Goal: Task Accomplishment & Management: Use online tool/utility

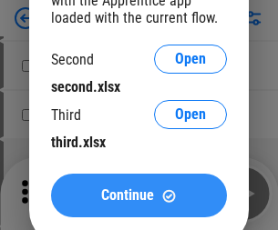
click at [138, 196] on span "Continue" at bounding box center [127, 196] width 53 height 15
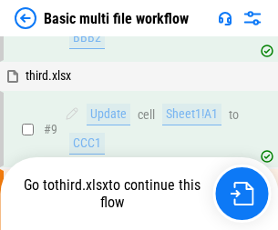
scroll to position [503, 0]
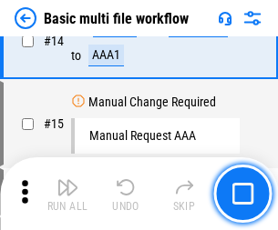
click at [67, 194] on img "button" at bounding box center [67, 188] width 22 height 22
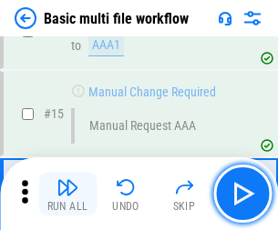
scroll to position [1084, 0]
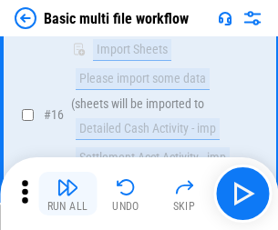
click at [67, 194] on img "button" at bounding box center [67, 188] width 22 height 22
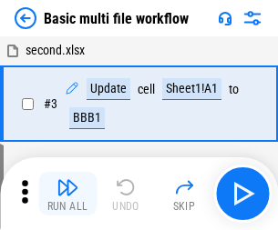
click at [67, 194] on img "button" at bounding box center [67, 188] width 22 height 22
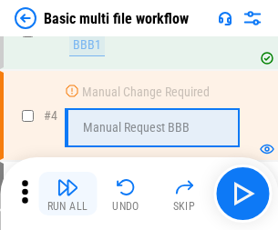
click at [67, 194] on img "button" at bounding box center [67, 188] width 22 height 22
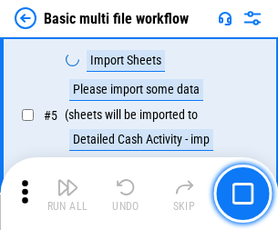
click at [67, 194] on img "button" at bounding box center [67, 188] width 22 height 22
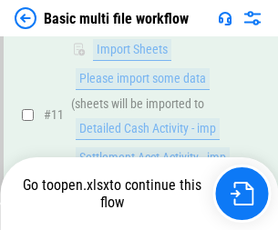
scroll to position [1084, 0]
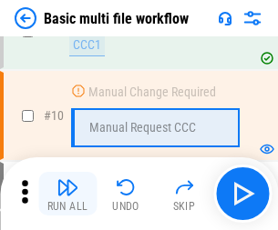
click at [67, 194] on img "button" at bounding box center [67, 188] width 22 height 22
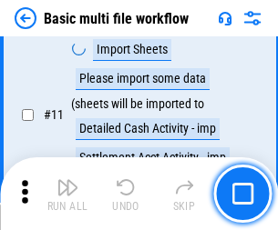
click at [67, 194] on img "button" at bounding box center [67, 188] width 22 height 22
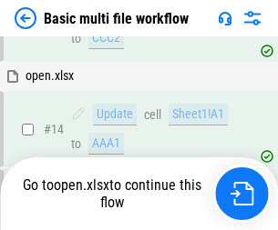
scroll to position [1084, 0]
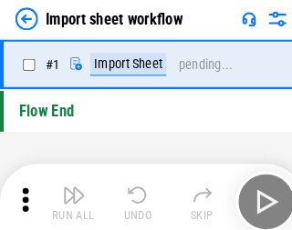
click at [67, 194] on img "button" at bounding box center [71, 188] width 22 height 22
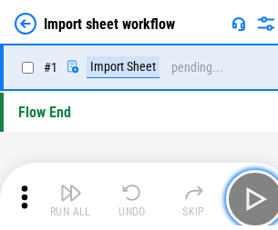
scroll to position [6, 0]
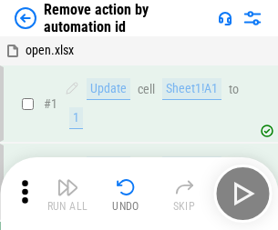
scroll to position [67, 0]
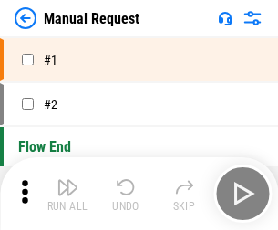
click at [67, 194] on img "button" at bounding box center [67, 188] width 22 height 22
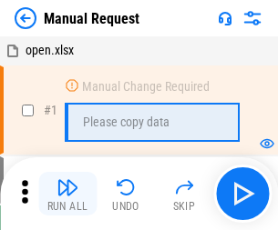
click at [67, 194] on img "button" at bounding box center [67, 188] width 22 height 22
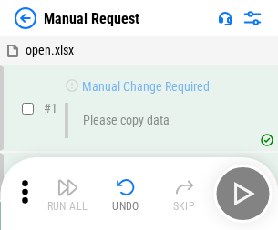
scroll to position [62, 0]
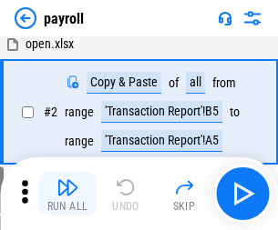
click at [67, 194] on img "button" at bounding box center [67, 188] width 22 height 22
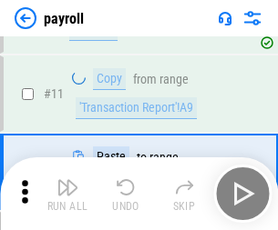
scroll to position [132, 0]
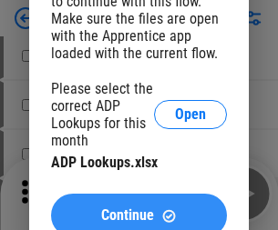
click at [138, 209] on span "Continue" at bounding box center [127, 216] width 53 height 15
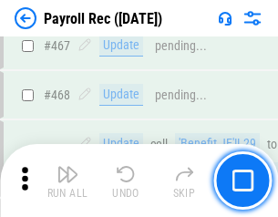
scroll to position [9710, 0]
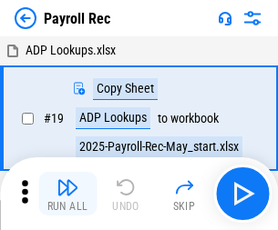
click at [67, 194] on img "button" at bounding box center [67, 188] width 22 height 22
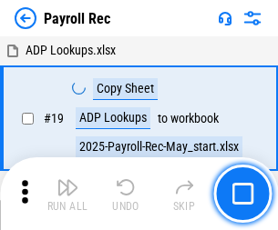
scroll to position [111, 0]
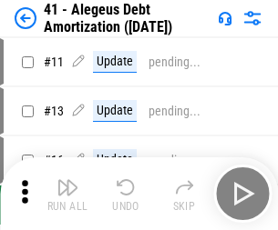
click at [67, 194] on img "button" at bounding box center [67, 188] width 22 height 22
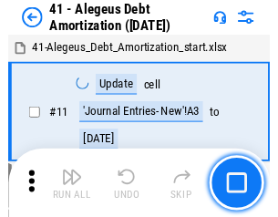
scroll to position [225, 0]
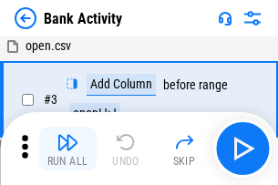
click at [67, 148] on img "button" at bounding box center [67, 142] width 22 height 22
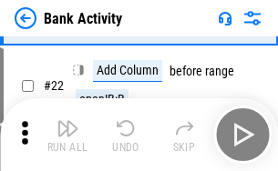
scroll to position [488, 0]
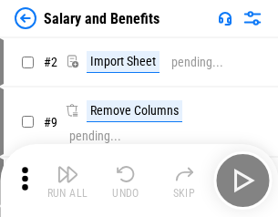
click at [67, 180] on img "button" at bounding box center [67, 174] width 22 height 22
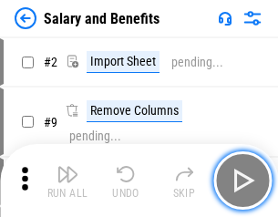
scroll to position [25, 0]
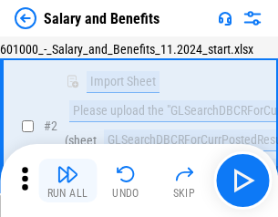
click at [67, 180] on img "button" at bounding box center [67, 174] width 22 height 22
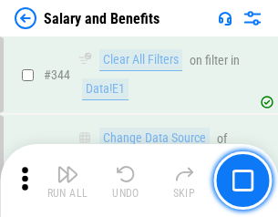
scroll to position [8531, 0]
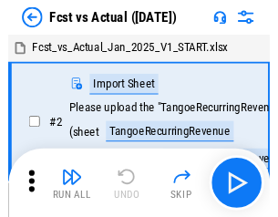
scroll to position [24, 0]
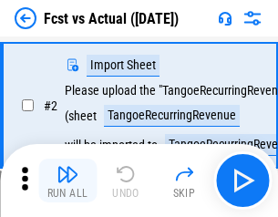
click at [67, 180] on img "button" at bounding box center [67, 174] width 22 height 22
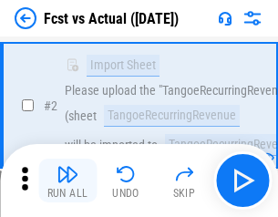
click at [67, 180] on img "button" at bounding box center [67, 174] width 22 height 22
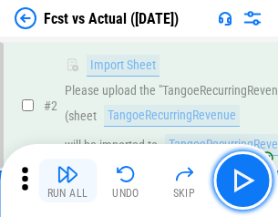
scroll to position [170, 0]
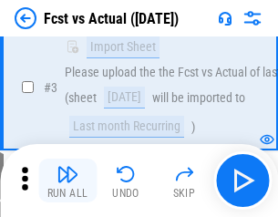
click at [67, 180] on img "button" at bounding box center [67, 174] width 22 height 22
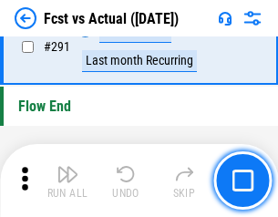
scroll to position [8623, 0]
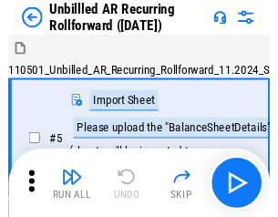
scroll to position [39, 0]
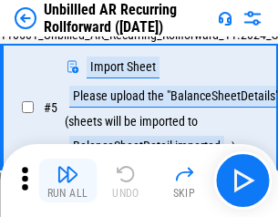
click at [67, 180] on img "button" at bounding box center [67, 174] width 22 height 22
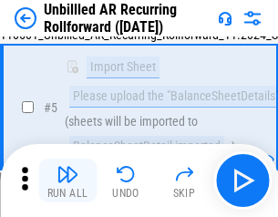
click at [67, 180] on img "button" at bounding box center [67, 174] width 22 height 22
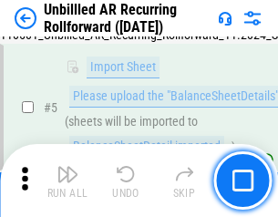
scroll to position [171, 0]
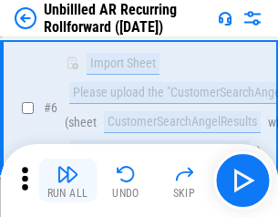
click at [67, 180] on img "button" at bounding box center [67, 174] width 22 height 22
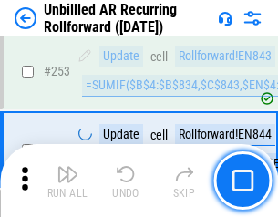
scroll to position [6189, 0]
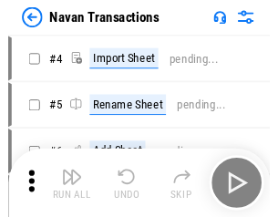
scroll to position [29, 0]
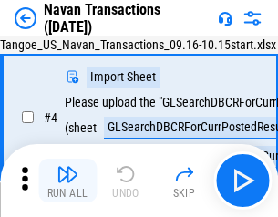
click at [67, 180] on img "button" at bounding box center [67, 174] width 22 height 22
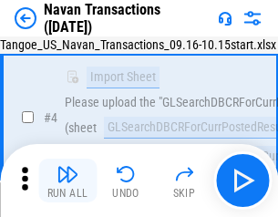
click at [67, 180] on img "button" at bounding box center [67, 174] width 22 height 22
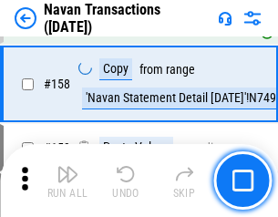
scroll to position [5907, 0]
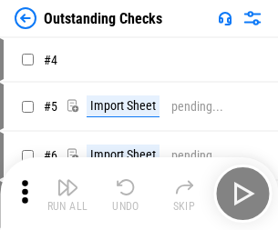
click at [67, 180] on img "button" at bounding box center [67, 188] width 22 height 22
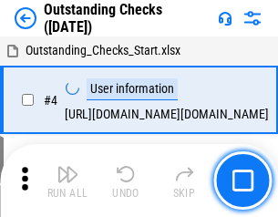
scroll to position [77, 0]
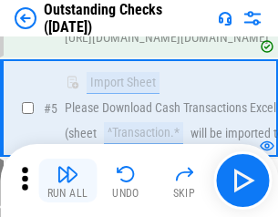
click at [67, 180] on img "button" at bounding box center [67, 174] width 22 height 22
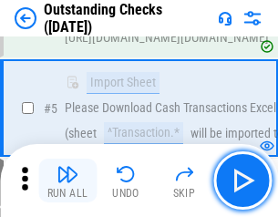
scroll to position [190, 0]
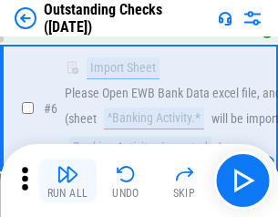
click at [67, 180] on img "button" at bounding box center [67, 174] width 22 height 22
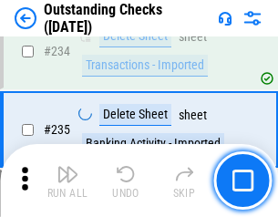
scroll to position [5533, 0]
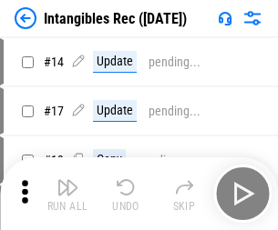
click at [67, 194] on img "button" at bounding box center [67, 188] width 22 height 22
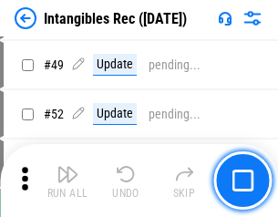
scroll to position [710, 0]
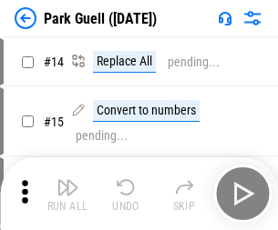
click at [67, 180] on img "button" at bounding box center [67, 188] width 22 height 22
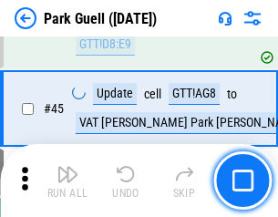
scroll to position [2278, 0]
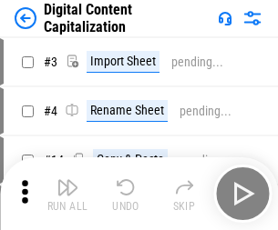
click at [67, 180] on img "button" at bounding box center [67, 188] width 22 height 22
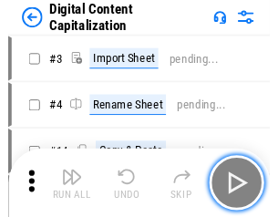
scroll to position [39, 0]
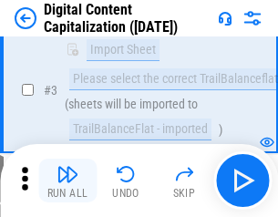
click at [67, 180] on img "button" at bounding box center [67, 174] width 22 height 22
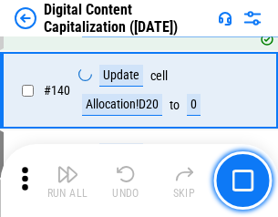
scroll to position [1919, 0]
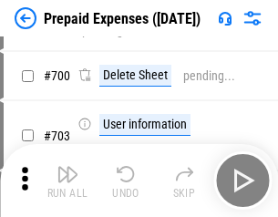
click at [67, 180] on img "button" at bounding box center [67, 174] width 22 height 22
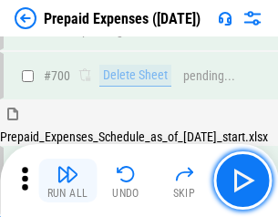
scroll to position [4902, 0]
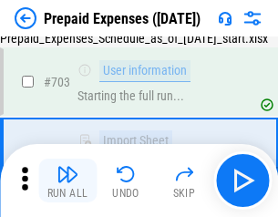
click at [67, 180] on img "button" at bounding box center [67, 174] width 22 height 22
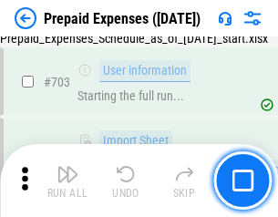
scroll to position [5010, 0]
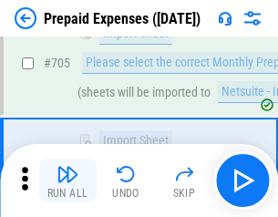
click at [67, 180] on img "button" at bounding box center [67, 174] width 22 height 22
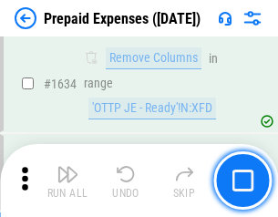
scroll to position [17739, 0]
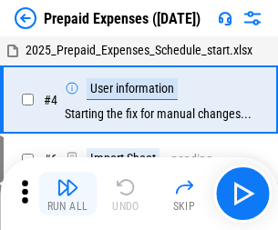
click at [67, 194] on img "button" at bounding box center [67, 188] width 22 height 22
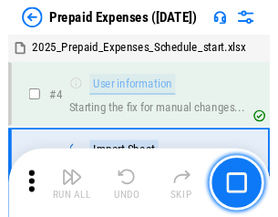
scroll to position [80, 0]
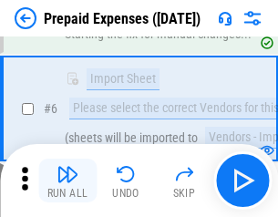
click at [67, 180] on img "button" at bounding box center [67, 174] width 22 height 22
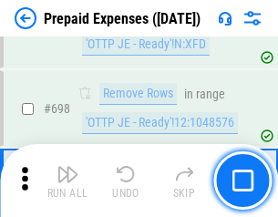
scroll to position [6344, 0]
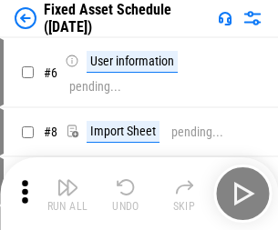
click at [67, 194] on img "button" at bounding box center [67, 188] width 22 height 22
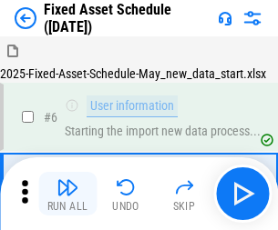
click at [67, 180] on img "button" at bounding box center [67, 188] width 22 height 22
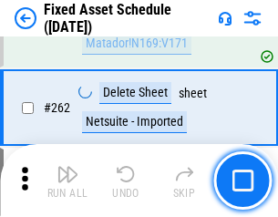
scroll to position [5807, 0]
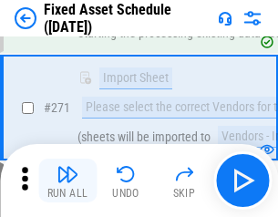
click at [67, 180] on img "button" at bounding box center [67, 174] width 22 height 22
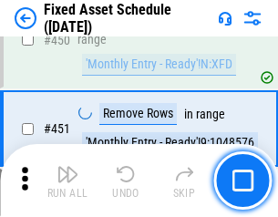
scroll to position [8144, 0]
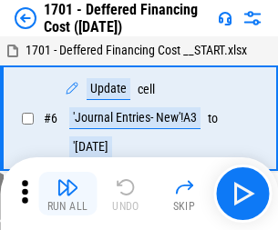
click at [67, 194] on img "button" at bounding box center [67, 188] width 22 height 22
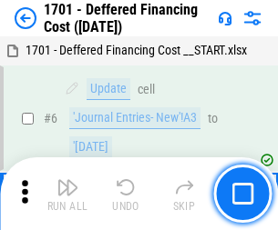
scroll to position [219, 0]
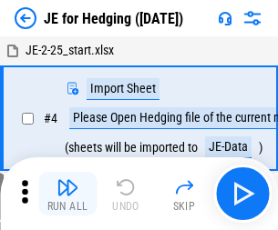
click at [67, 180] on img "button" at bounding box center [67, 188] width 22 height 22
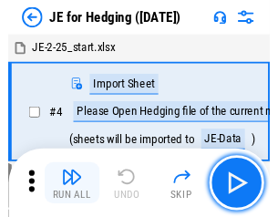
scroll to position [3, 0]
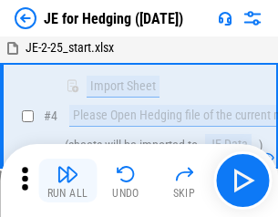
click at [67, 180] on img "button" at bounding box center [67, 174] width 22 height 22
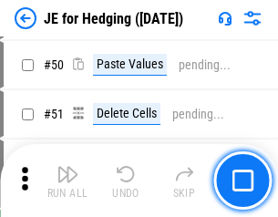
scroll to position [1180, 0]
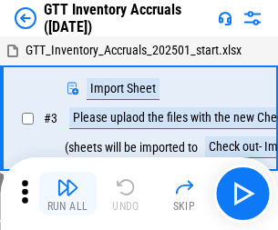
click at [67, 180] on img "button" at bounding box center [67, 188] width 22 height 22
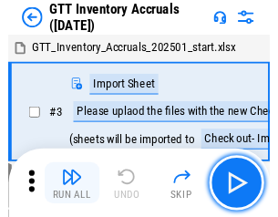
scroll to position [3, 0]
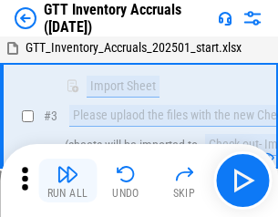
click at [67, 180] on img "button" at bounding box center [67, 174] width 22 height 22
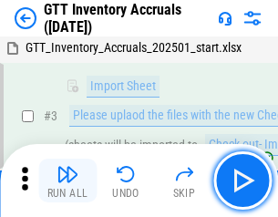
scroll to position [118, 0]
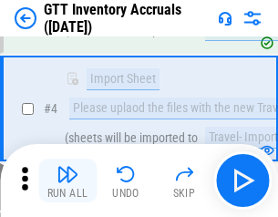
click at [67, 180] on img "button" at bounding box center [67, 174] width 22 height 22
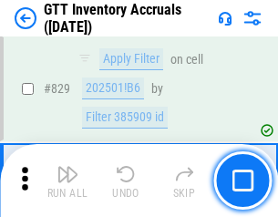
scroll to position [13829, 0]
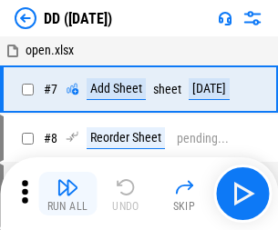
click at [67, 194] on img "button" at bounding box center [67, 188] width 22 height 22
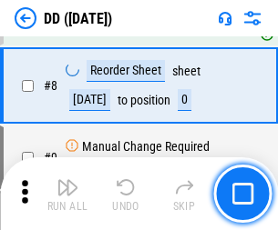
scroll to position [176, 0]
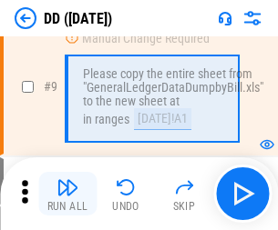
click at [67, 194] on img "button" at bounding box center [67, 188] width 22 height 22
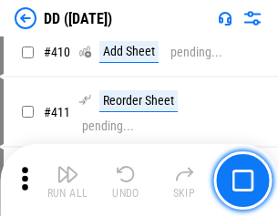
scroll to position [8152, 0]
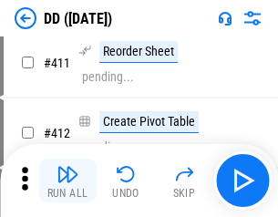
click at [67, 180] on img "button" at bounding box center [67, 174] width 22 height 22
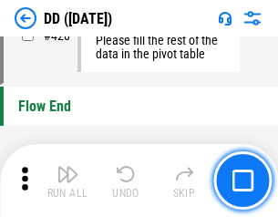
scroll to position [8720, 0]
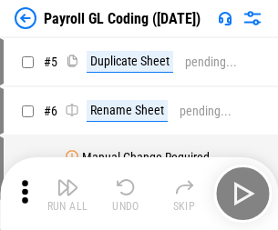
click at [67, 194] on img "button" at bounding box center [67, 188] width 22 height 22
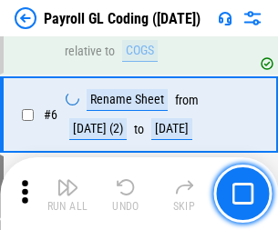
scroll to position [219, 0]
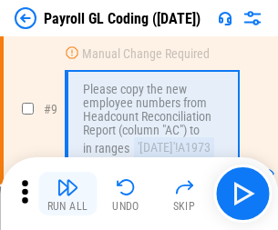
click at [67, 194] on img "button" at bounding box center [67, 188] width 22 height 22
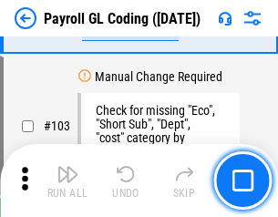
scroll to position [4274, 0]
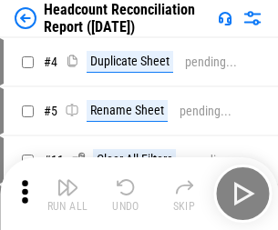
click at [67, 194] on img "button" at bounding box center [67, 188] width 22 height 22
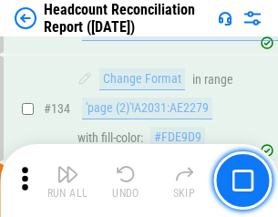
scroll to position [2190, 0]
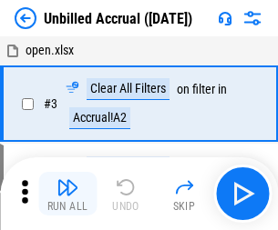
click at [67, 194] on img "button" at bounding box center [67, 188] width 22 height 22
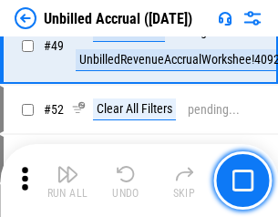
scroll to position [1653, 0]
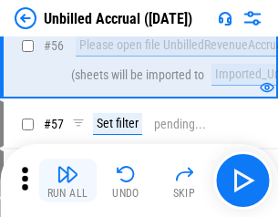
click at [67, 180] on img "button" at bounding box center [67, 174] width 22 height 22
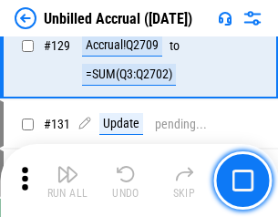
scroll to position [5427, 0]
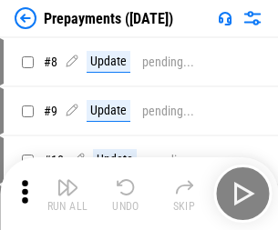
click at [67, 194] on img "button" at bounding box center [67, 188] width 22 height 22
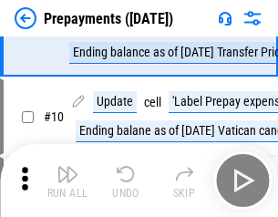
scroll to position [114, 0]
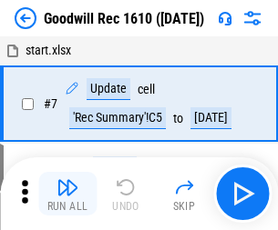
click at [67, 194] on img "button" at bounding box center [67, 188] width 22 height 22
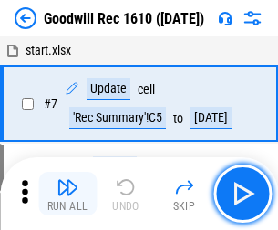
scroll to position [312, 0]
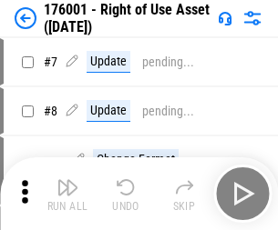
click at [67, 194] on img "button" at bounding box center [67, 188] width 22 height 22
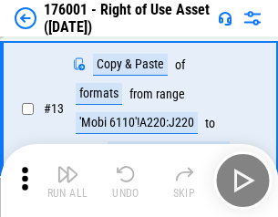
scroll to position [118, 0]
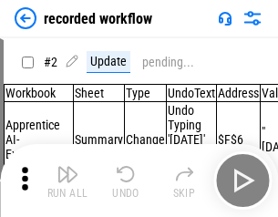
click at [67, 180] on img "button" at bounding box center [67, 174] width 22 height 22
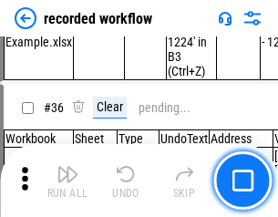
scroll to position [5695, 0]
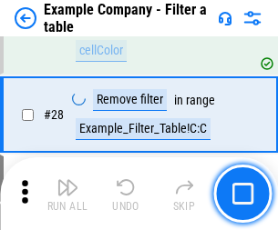
scroll to position [1667, 0]
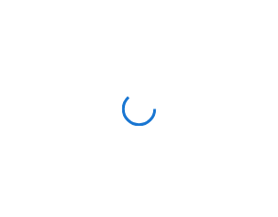
scroll to position [28, 0]
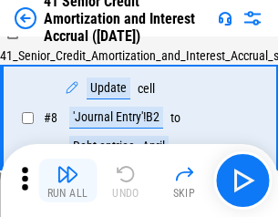
click at [67, 180] on img "button" at bounding box center [67, 174] width 22 height 22
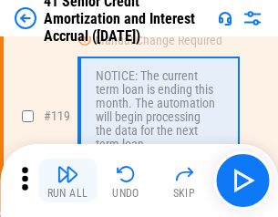
click at [67, 180] on img "button" at bounding box center [67, 174] width 22 height 22
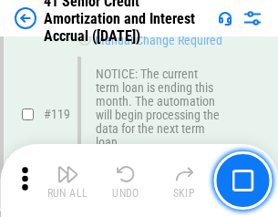
scroll to position [1719, 0]
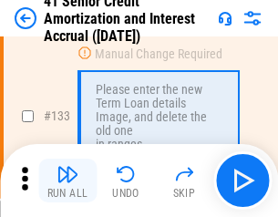
click at [67, 180] on img "button" at bounding box center [67, 174] width 22 height 22
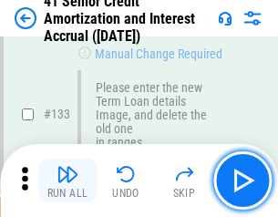
scroll to position [1904, 0]
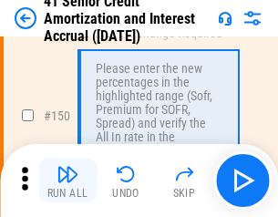
click at [67, 180] on img "button" at bounding box center [67, 174] width 22 height 22
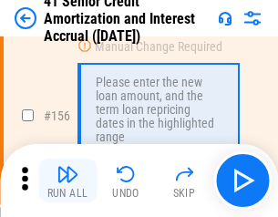
click at [67, 180] on img "button" at bounding box center [67, 174] width 22 height 22
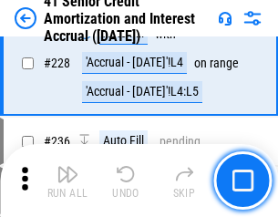
scroll to position [4080, 0]
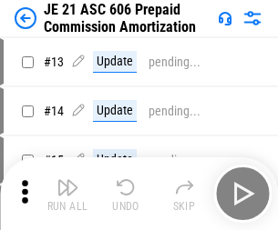
click at [67, 180] on img "button" at bounding box center [67, 188] width 22 height 22
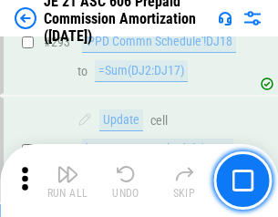
scroll to position [3353, 0]
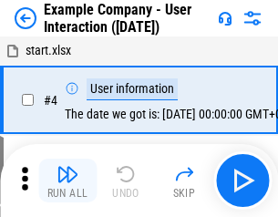
click at [67, 180] on img "button" at bounding box center [67, 174] width 22 height 22
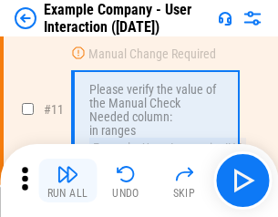
click at [67, 180] on img "button" at bounding box center [67, 174] width 22 height 22
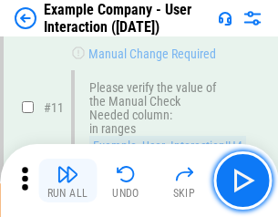
scroll to position [394, 0]
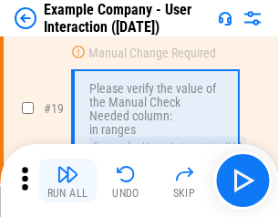
click at [67, 180] on img "button" at bounding box center [67, 174] width 22 height 22
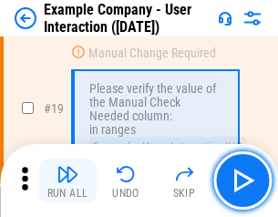
click at [67, 180] on img "button" at bounding box center [67, 174] width 22 height 22
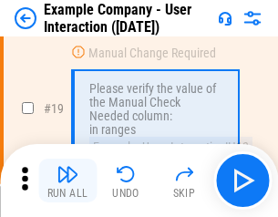
click at [67, 180] on img "button" at bounding box center [67, 174] width 22 height 22
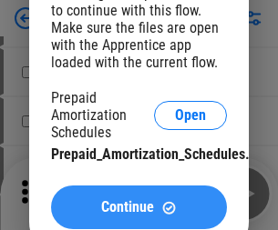
click at [138, 208] on span "Continue" at bounding box center [127, 207] width 53 height 15
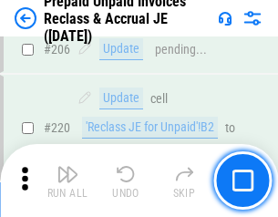
scroll to position [2361, 0]
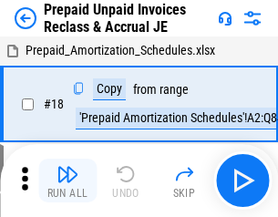
click at [67, 180] on img "button" at bounding box center [67, 174] width 22 height 22
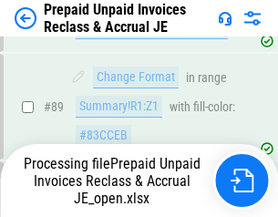
scroll to position [1487, 0]
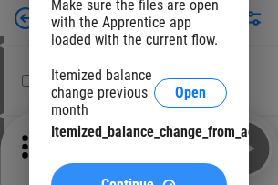
click at [138, 178] on span "Continue" at bounding box center [127, 185] width 53 height 15
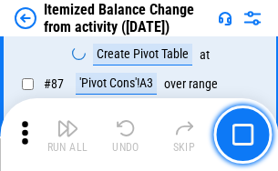
scroll to position [1781, 0]
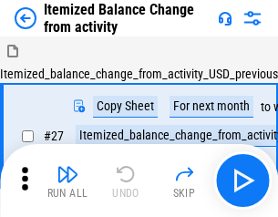
scroll to position [28, 0]
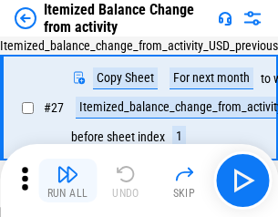
click at [67, 180] on img "button" at bounding box center [67, 174] width 22 height 22
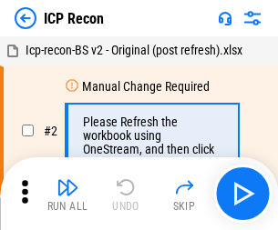
scroll to position [8, 0]
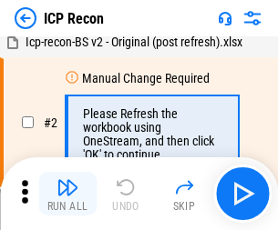
click at [67, 194] on img "button" at bounding box center [67, 188] width 22 height 22
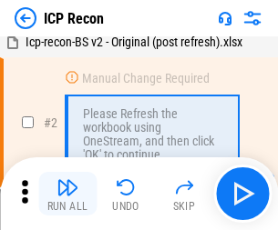
click at [67, 194] on img "button" at bounding box center [67, 188] width 22 height 22
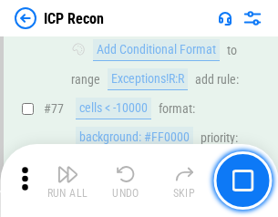
scroll to position [1637, 0]
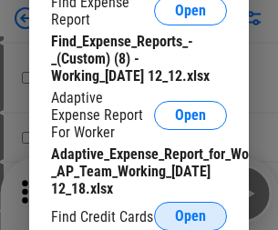
click at [190, 216] on span "Open" at bounding box center [190, 217] width 31 height 15
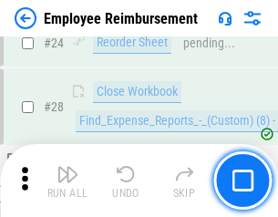
scroll to position [852, 0]
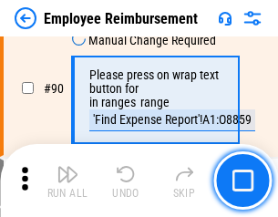
click at [67, 180] on img "button" at bounding box center [67, 174] width 22 height 22
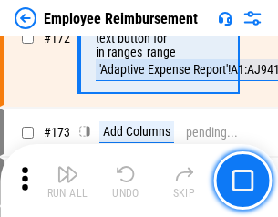
click at [67, 180] on img "button" at bounding box center [67, 174] width 22 height 22
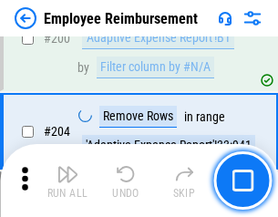
scroll to position [4610, 0]
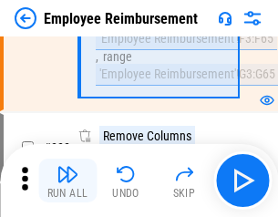
click at [67, 180] on img "button" at bounding box center [67, 174] width 22 height 22
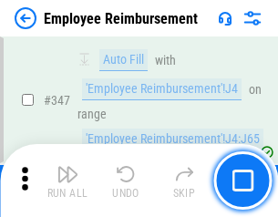
scroll to position [9373, 0]
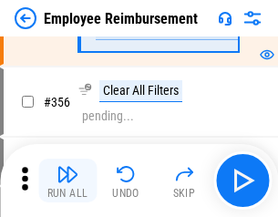
click at [67, 180] on img "button" at bounding box center [67, 174] width 22 height 22
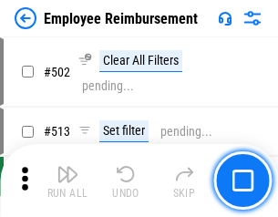
scroll to position [11580, 0]
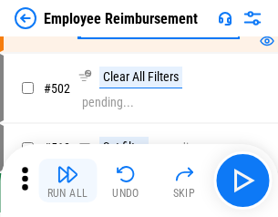
click at [67, 180] on img "button" at bounding box center [67, 174] width 22 height 22
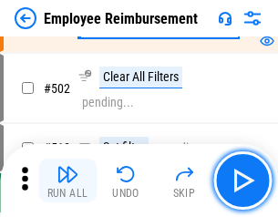
click at [67, 180] on img "button" at bounding box center [67, 174] width 22 height 22
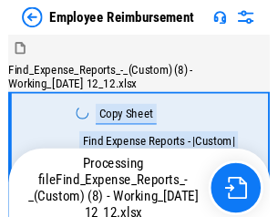
scroll to position [62, 0]
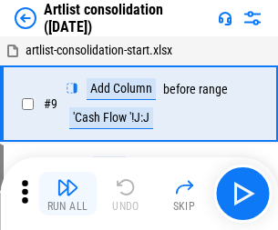
click at [67, 194] on img "button" at bounding box center [67, 188] width 22 height 22
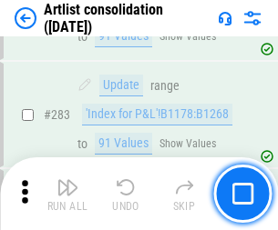
scroll to position [7535, 0]
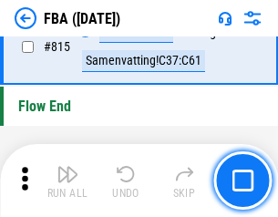
scroll to position [16310, 0]
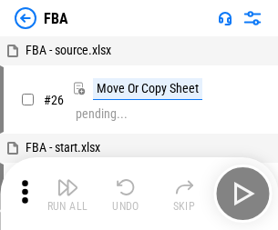
scroll to position [18, 0]
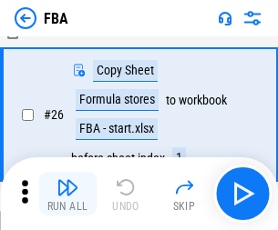
click at [67, 194] on img "button" at bounding box center [67, 188] width 22 height 22
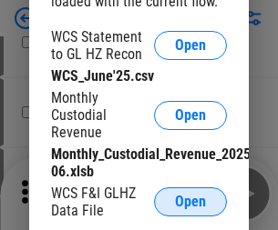
click at [190, 202] on span "Open" at bounding box center [190, 202] width 31 height 15
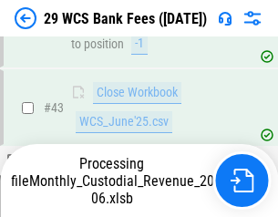
scroll to position [744, 0]
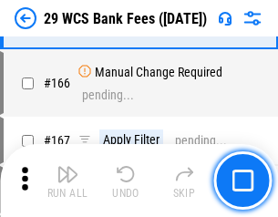
click at [67, 180] on img "button" at bounding box center [67, 174] width 22 height 22
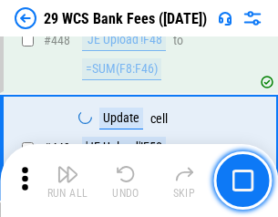
scroll to position [8822, 0]
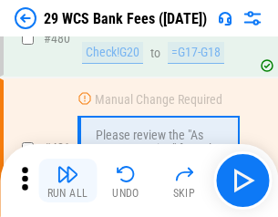
click at [67, 180] on img "button" at bounding box center [67, 174] width 22 height 22
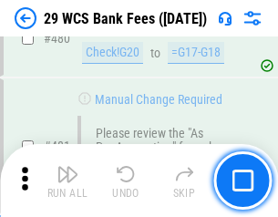
scroll to position [9394, 0]
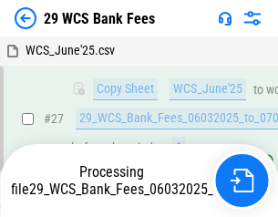
scroll to position [271, 0]
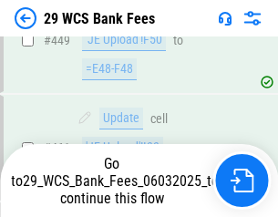
scroll to position [9268, 0]
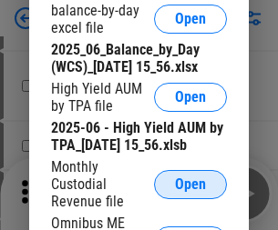
click at [190, 192] on span "Open" at bounding box center [190, 185] width 31 height 15
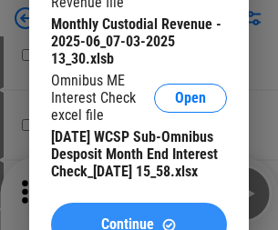
click at [138, 218] on span "Continue" at bounding box center [127, 225] width 53 height 15
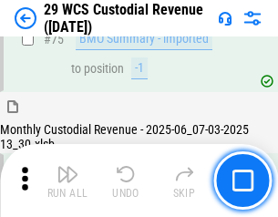
scroll to position [1903, 0]
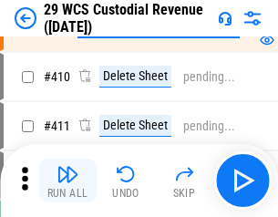
click at [67, 180] on img "button" at bounding box center [67, 174] width 22 height 22
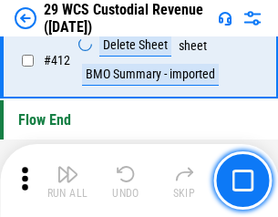
scroll to position [8701, 0]
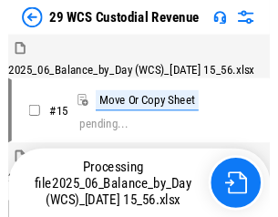
scroll to position [44, 0]
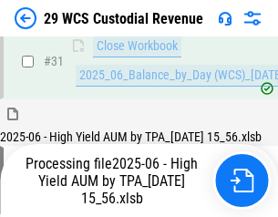
scroll to position [936, 0]
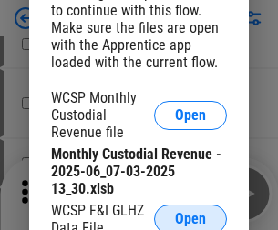
click at [190, 216] on span "Open" at bounding box center [190, 219] width 31 height 15
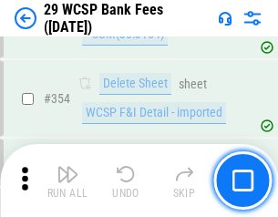
scroll to position [6056, 0]
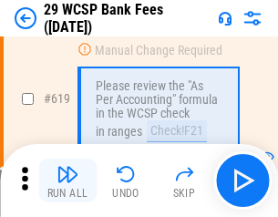
click at [67, 180] on img "button" at bounding box center [67, 174] width 22 height 22
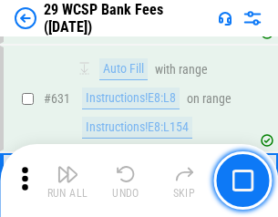
scroll to position [10501, 0]
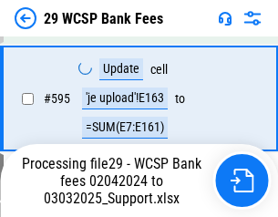
scroll to position [9523, 0]
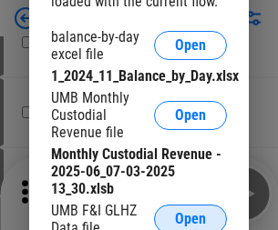
click at [190, 216] on span "Open" at bounding box center [190, 219] width 31 height 15
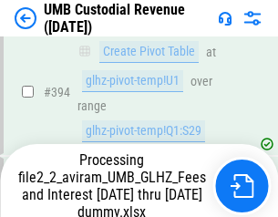
scroll to position [6711, 0]
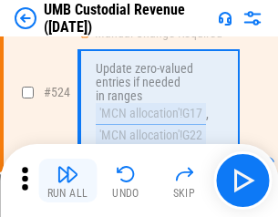
click at [67, 180] on img "button" at bounding box center [67, 174] width 22 height 22
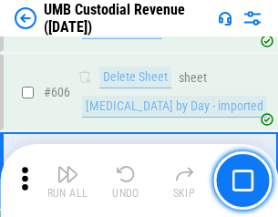
scroll to position [10517, 0]
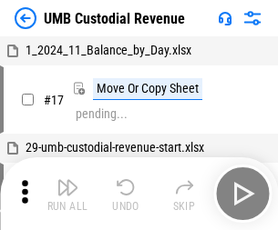
scroll to position [14, 0]
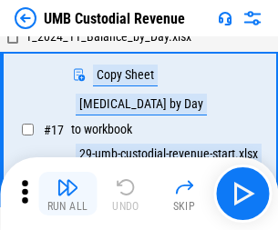
click at [67, 194] on img "button" at bounding box center [67, 188] width 22 height 22
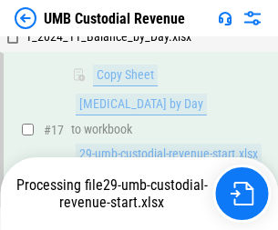
scroll to position [267, 0]
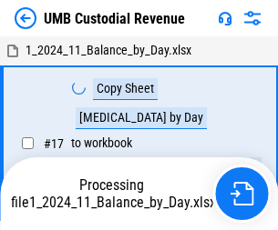
scroll to position [14, 0]
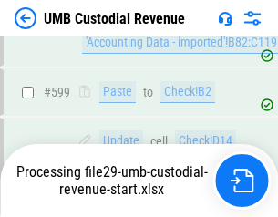
scroll to position [10396, 0]
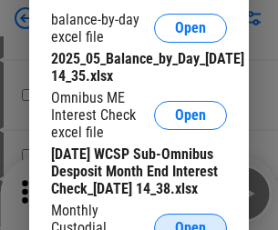
click at [190, 221] on span "Open" at bounding box center [190, 228] width 31 height 15
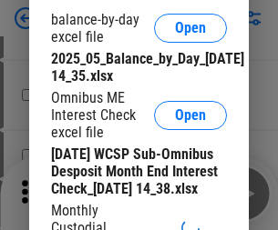
scroll to position [346, 0]
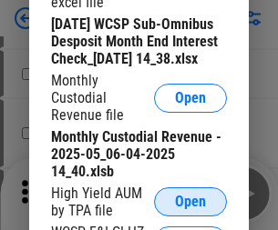
click at [190, 210] on span "Open" at bounding box center [190, 202] width 31 height 15
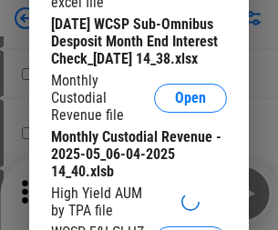
scroll to position [350, 0]
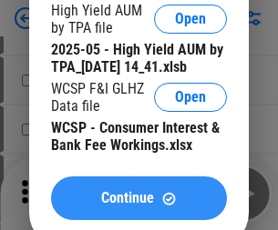
click at [138, 206] on span "Continue" at bounding box center [127, 198] width 53 height 15
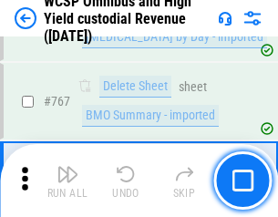
scroll to position [14846, 0]
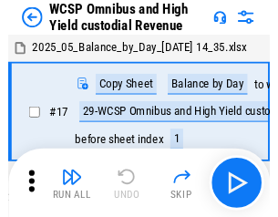
scroll to position [10, 0]
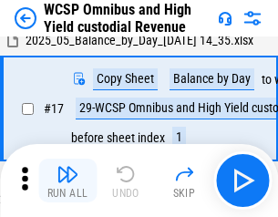
click at [67, 180] on img "button" at bounding box center [67, 174] width 22 height 22
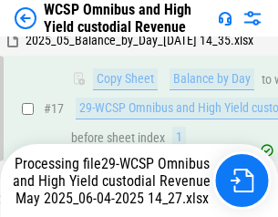
scroll to position [379, 0]
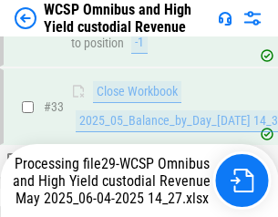
scroll to position [809, 0]
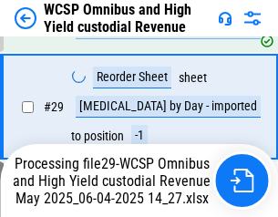
scroll to position [379, 0]
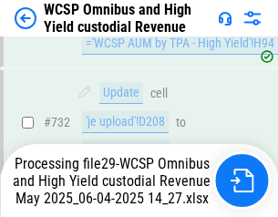
scroll to position [14726, 0]
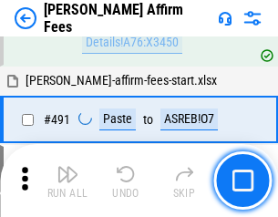
scroll to position [4954, 0]
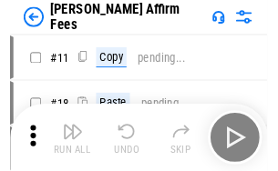
scroll to position [18, 0]
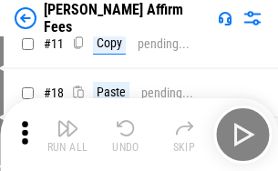
click at [67, 135] on img "button" at bounding box center [67, 129] width 22 height 22
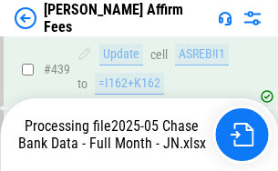
scroll to position [4714, 0]
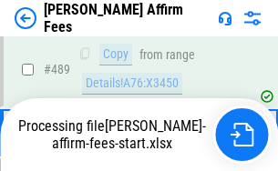
scroll to position [4778, 0]
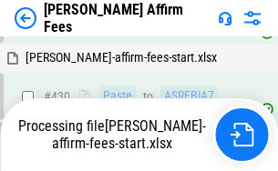
scroll to position [3856, 0]
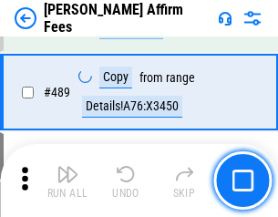
scroll to position [4755, 0]
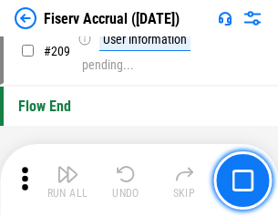
scroll to position [5658, 0]
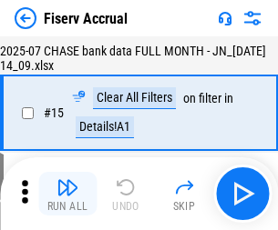
click at [67, 194] on img "button" at bounding box center [67, 188] width 22 height 22
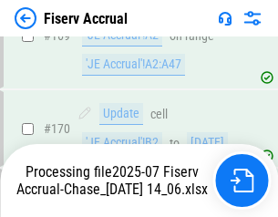
scroll to position [4911, 0]
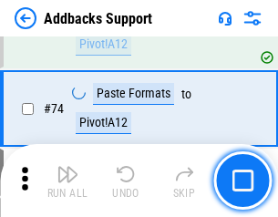
scroll to position [1326, 0]
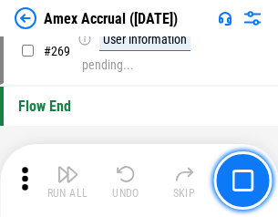
scroll to position [5336, 0]
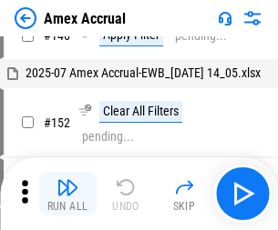
click at [67, 194] on img "button" at bounding box center [67, 188] width 22 height 22
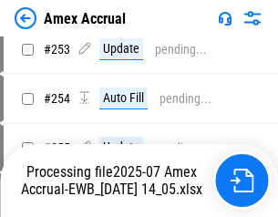
scroll to position [5315, 0]
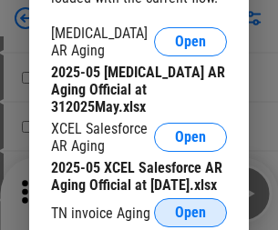
click at [190, 208] on span "Open" at bounding box center [190, 213] width 31 height 15
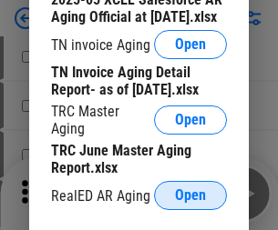
click at [190, 190] on span "Open" at bounding box center [190, 196] width 31 height 15
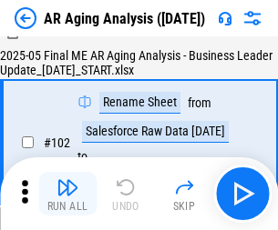
click at [67, 194] on img "button" at bounding box center [67, 188] width 22 height 22
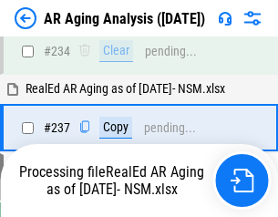
scroll to position [2824, 0]
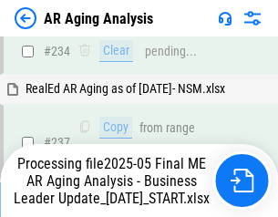
scroll to position [2803, 0]
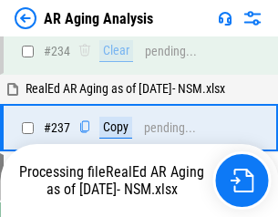
scroll to position [2803, 0]
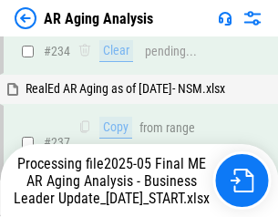
scroll to position [2879, 0]
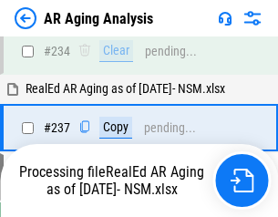
scroll to position [2803, 0]
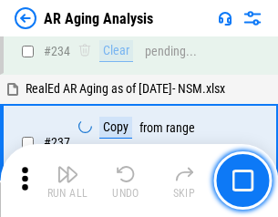
scroll to position [2803, 0]
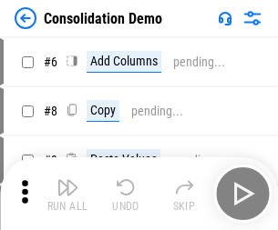
click at [67, 194] on img "button" at bounding box center [67, 188] width 22 height 22
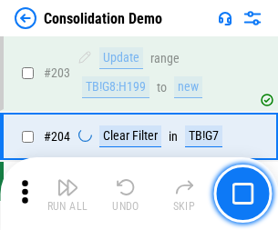
scroll to position [5713, 0]
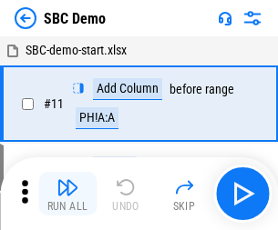
click at [67, 194] on img "button" at bounding box center [67, 188] width 22 height 22
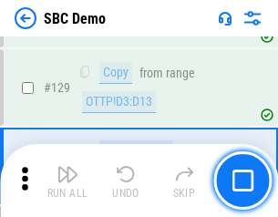
scroll to position [2954, 0]
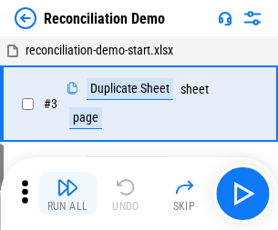
click at [67, 194] on img "button" at bounding box center [67, 188] width 22 height 22
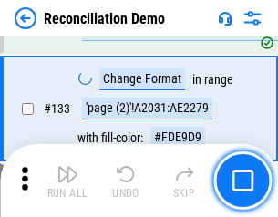
scroll to position [2164, 0]
